Goal: Transaction & Acquisition: Download file/media

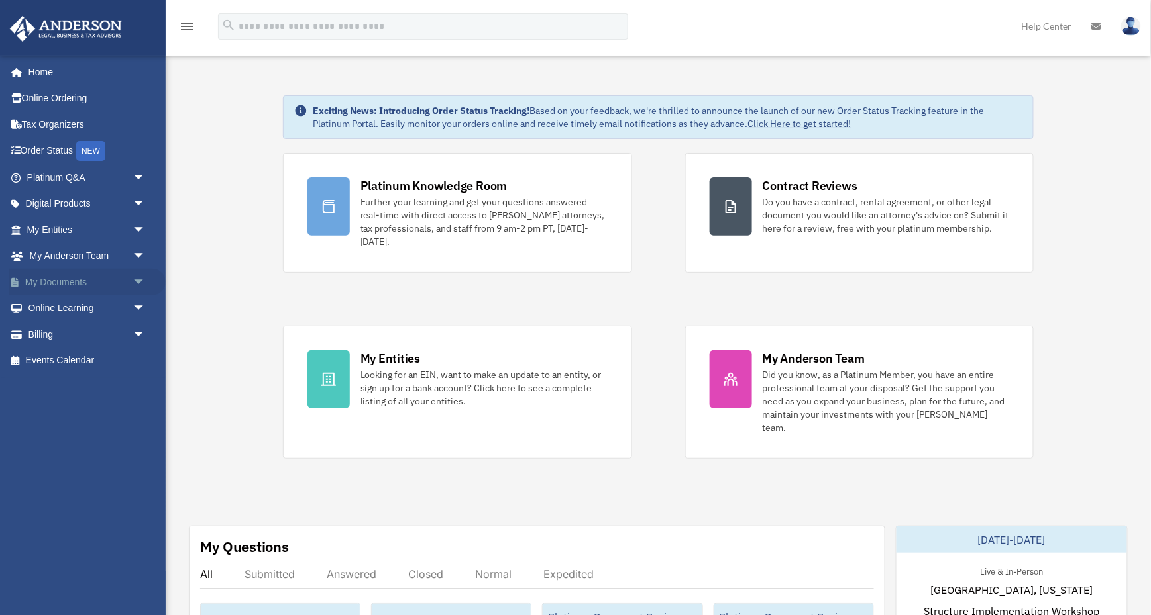
click at [136, 282] on span "arrow_drop_down" at bounding box center [146, 282] width 27 height 27
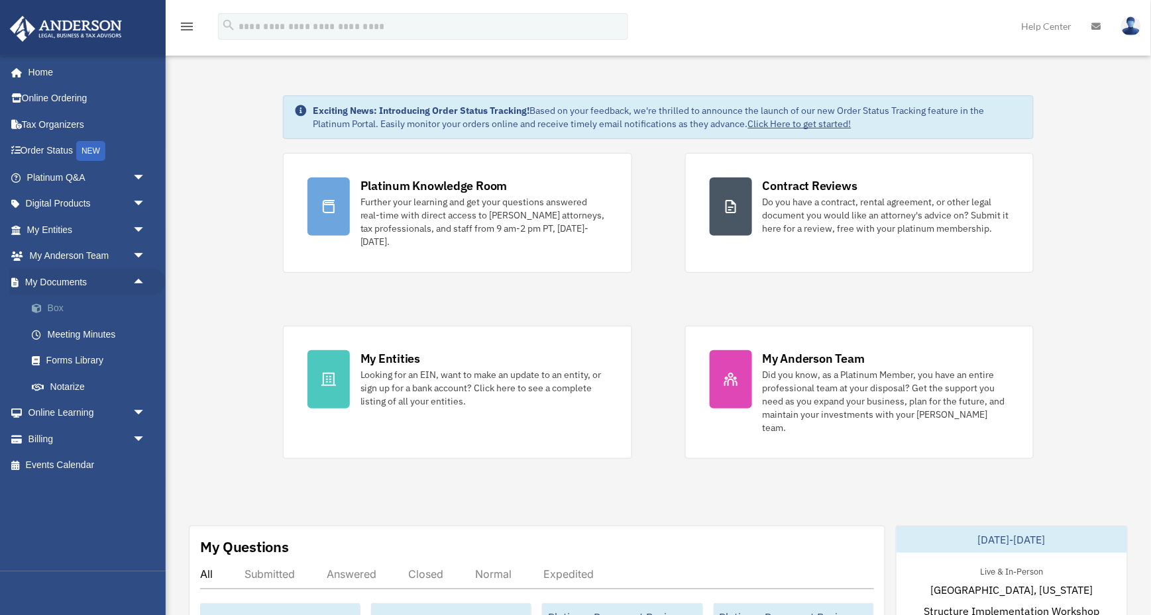
click at [51, 303] on link "Box" at bounding box center [92, 308] width 147 height 27
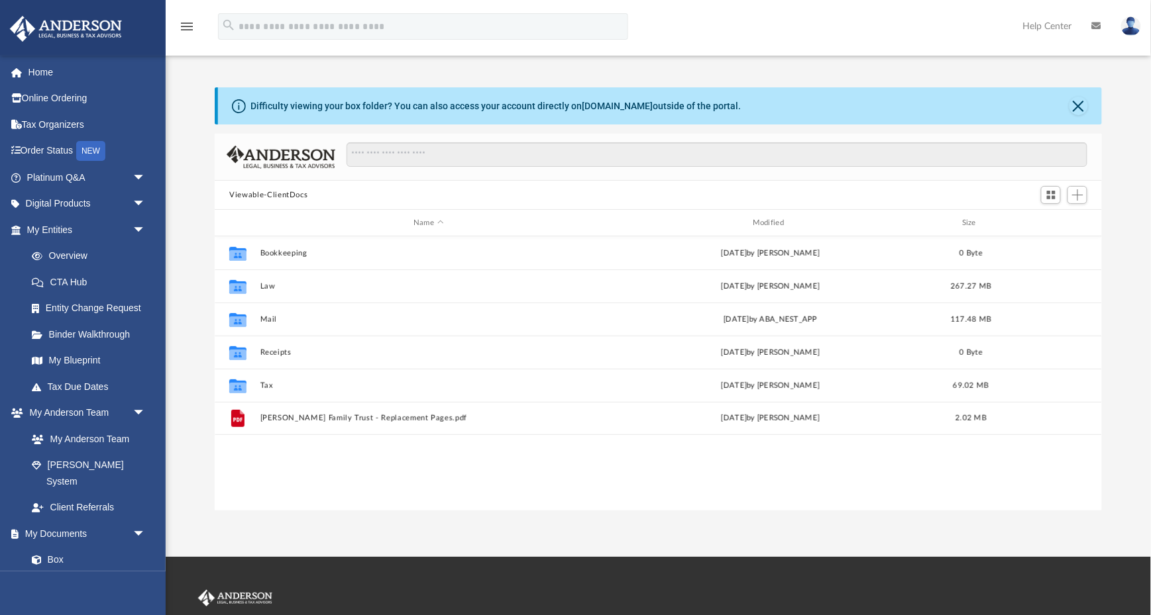
scroll to position [1, 1]
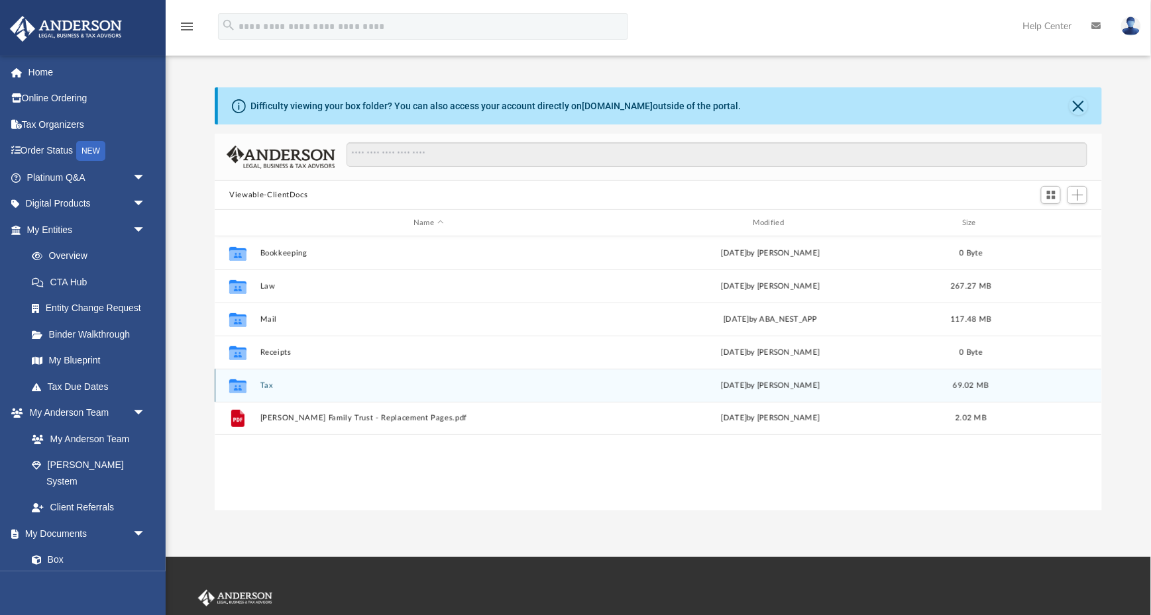
click at [267, 383] on button "Tax" at bounding box center [428, 386] width 337 height 9
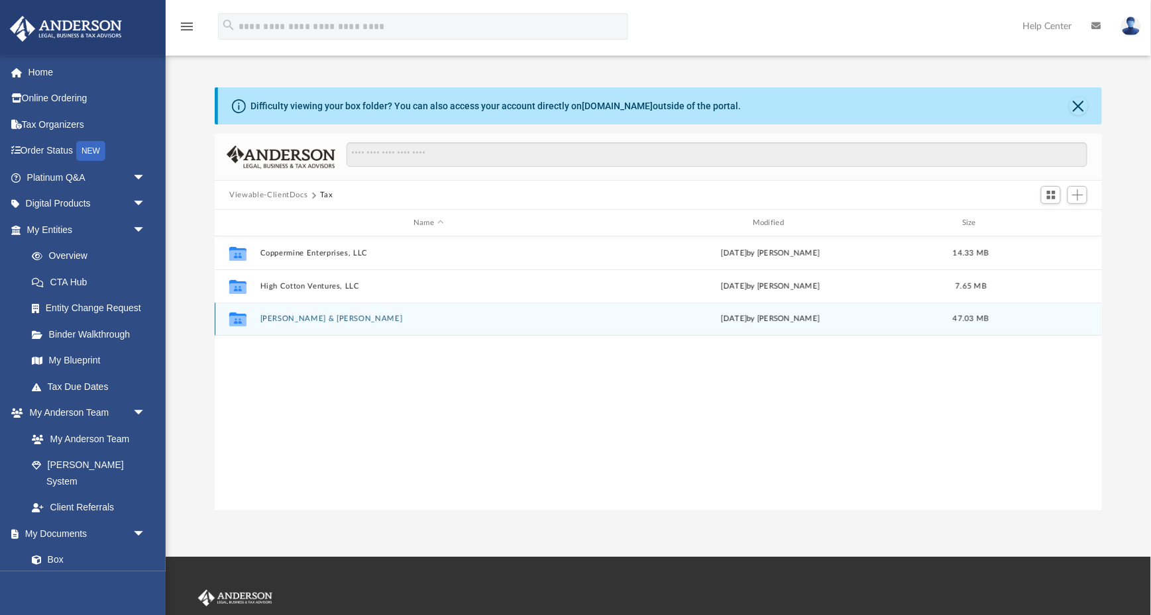
click at [315, 319] on button "[PERSON_NAME] & [PERSON_NAME]" at bounding box center [428, 319] width 337 height 9
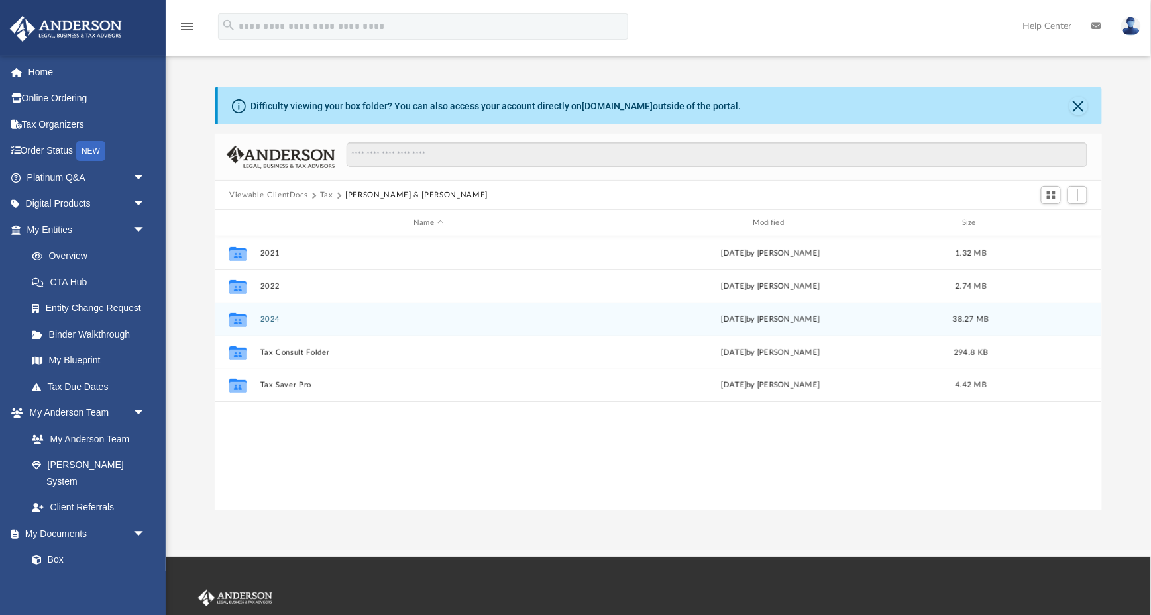
click at [267, 315] on button "2024" at bounding box center [428, 319] width 337 height 9
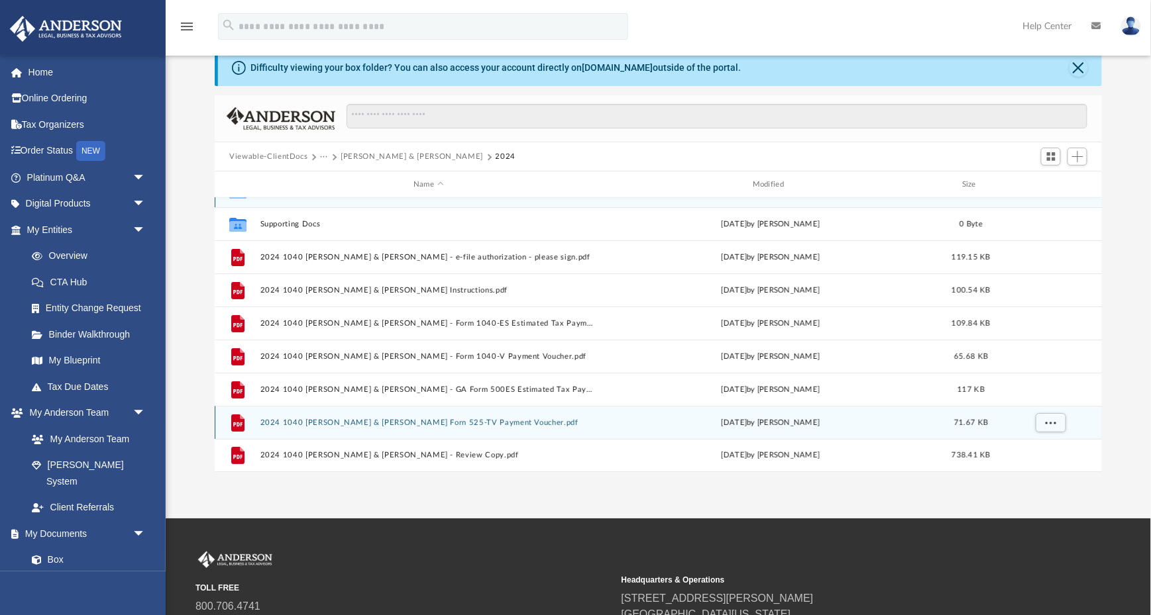
scroll to position [24, 0]
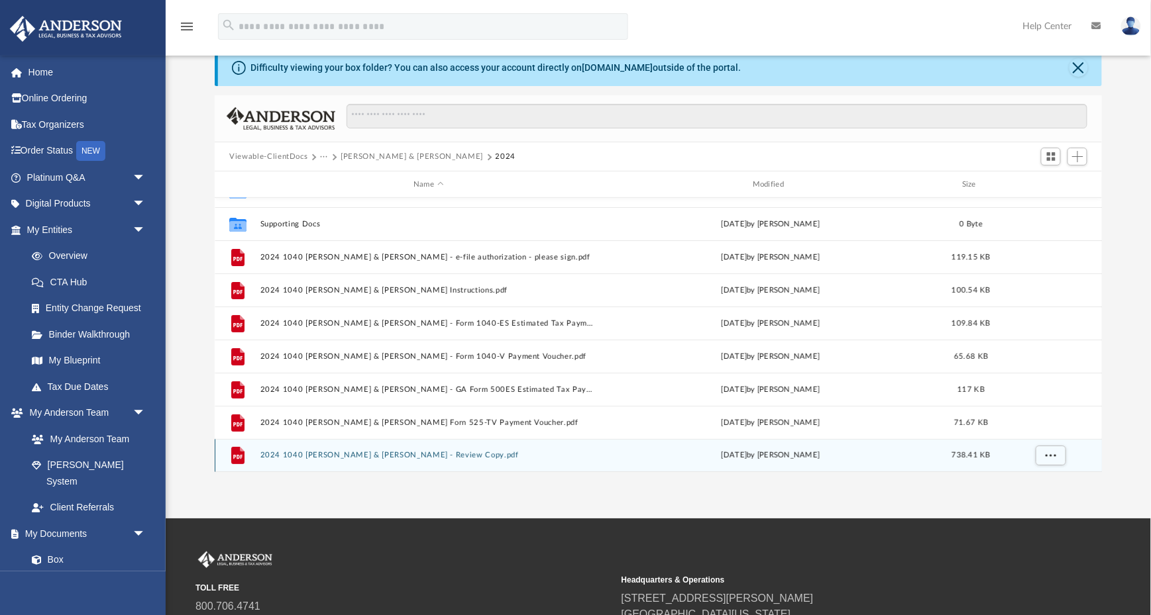
click at [439, 453] on button "2024 1040 [PERSON_NAME] & [PERSON_NAME] - Review Copy.pdf" at bounding box center [428, 455] width 337 height 9
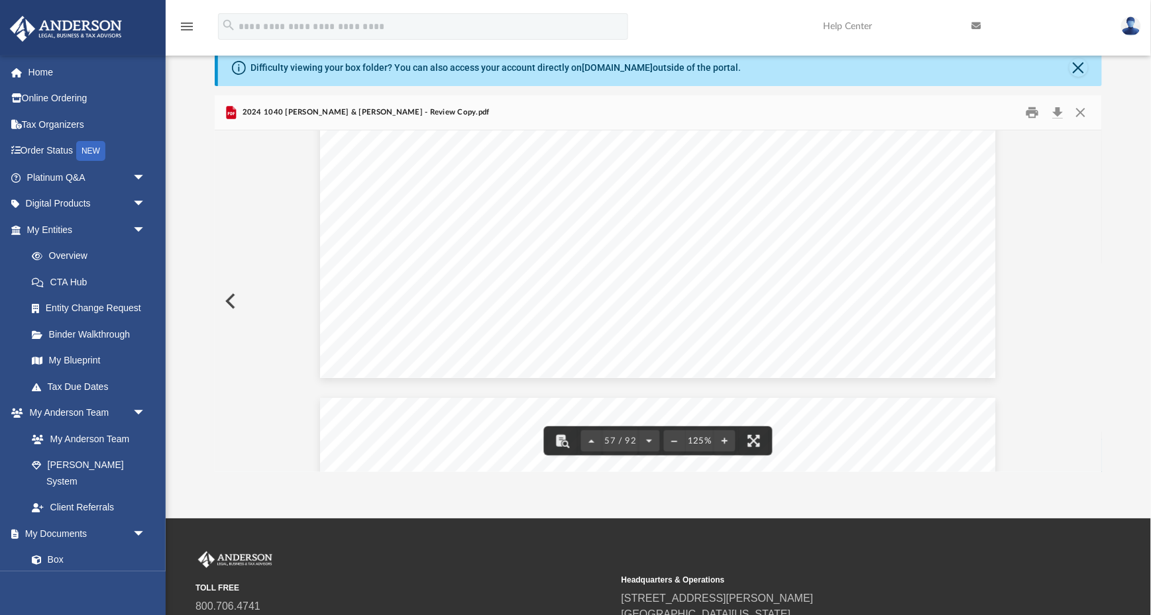
scroll to position [48710, 0]
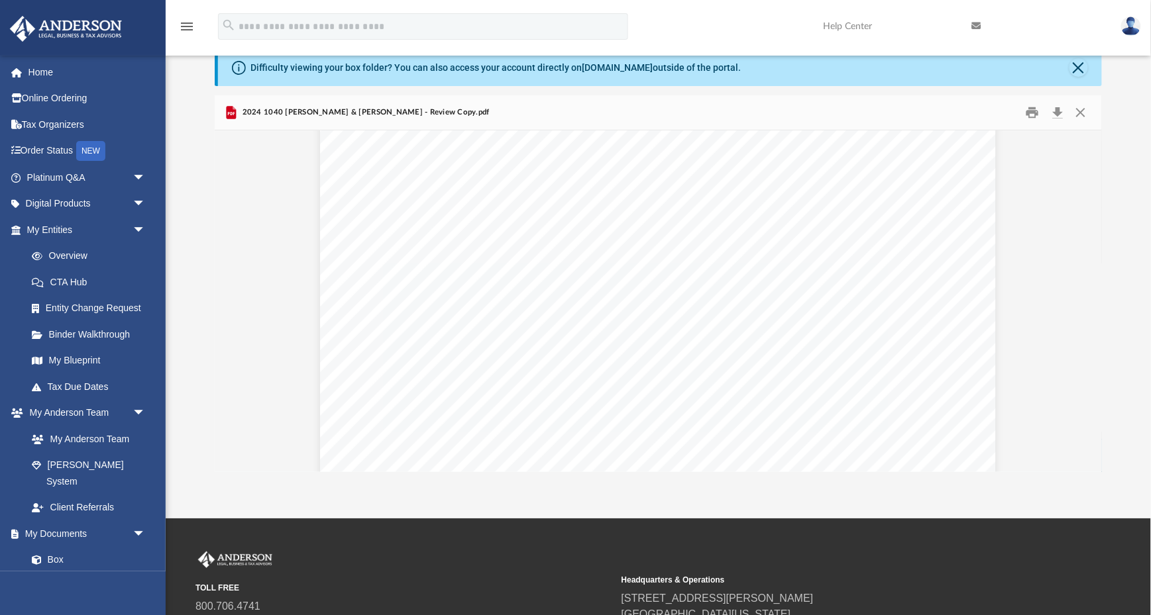
click at [631, 188] on span "definition" at bounding box center [639, 192] width 36 height 9
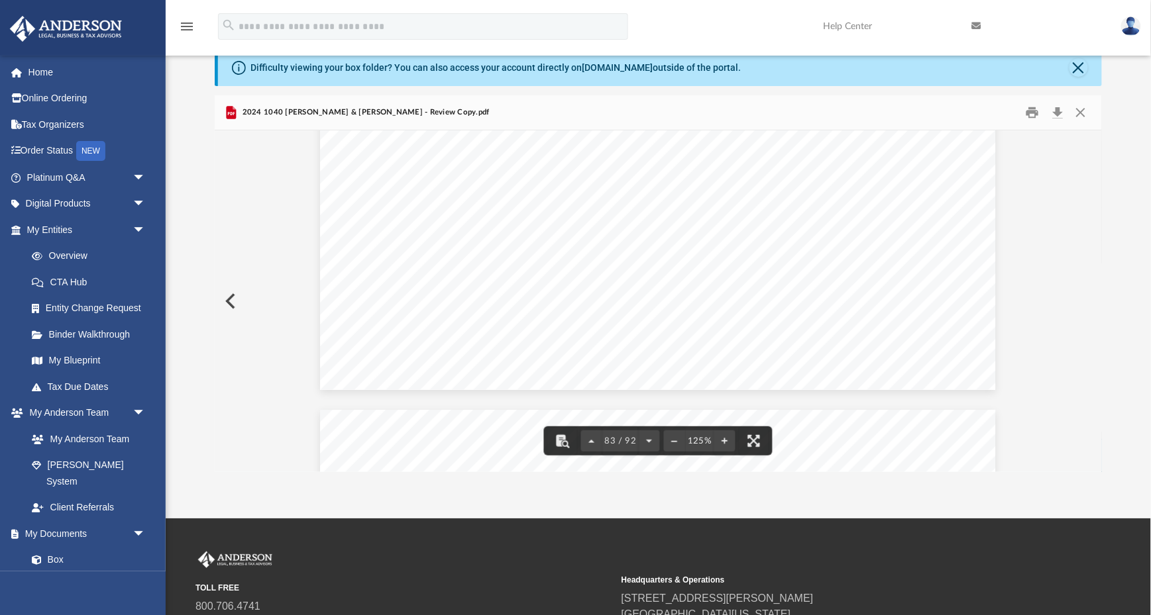
scroll to position [71969, 0]
click at [1057, 111] on button "Download" at bounding box center [1057, 113] width 24 height 21
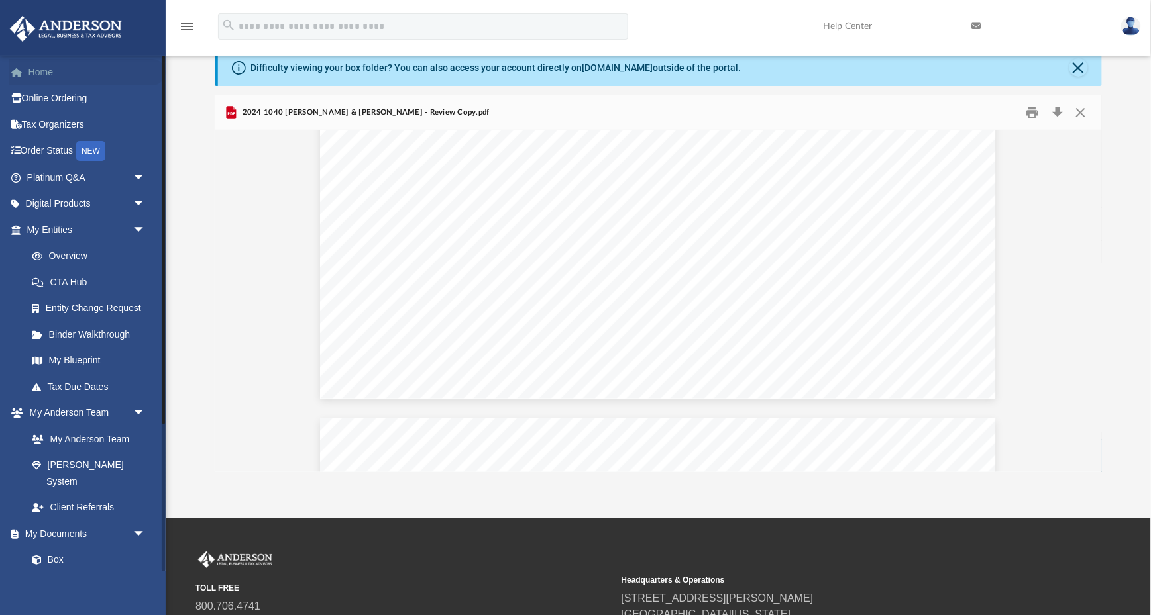
click at [33, 76] on link "Home" at bounding box center [87, 72] width 156 height 27
